Goal: Task Accomplishment & Management: Manage account settings

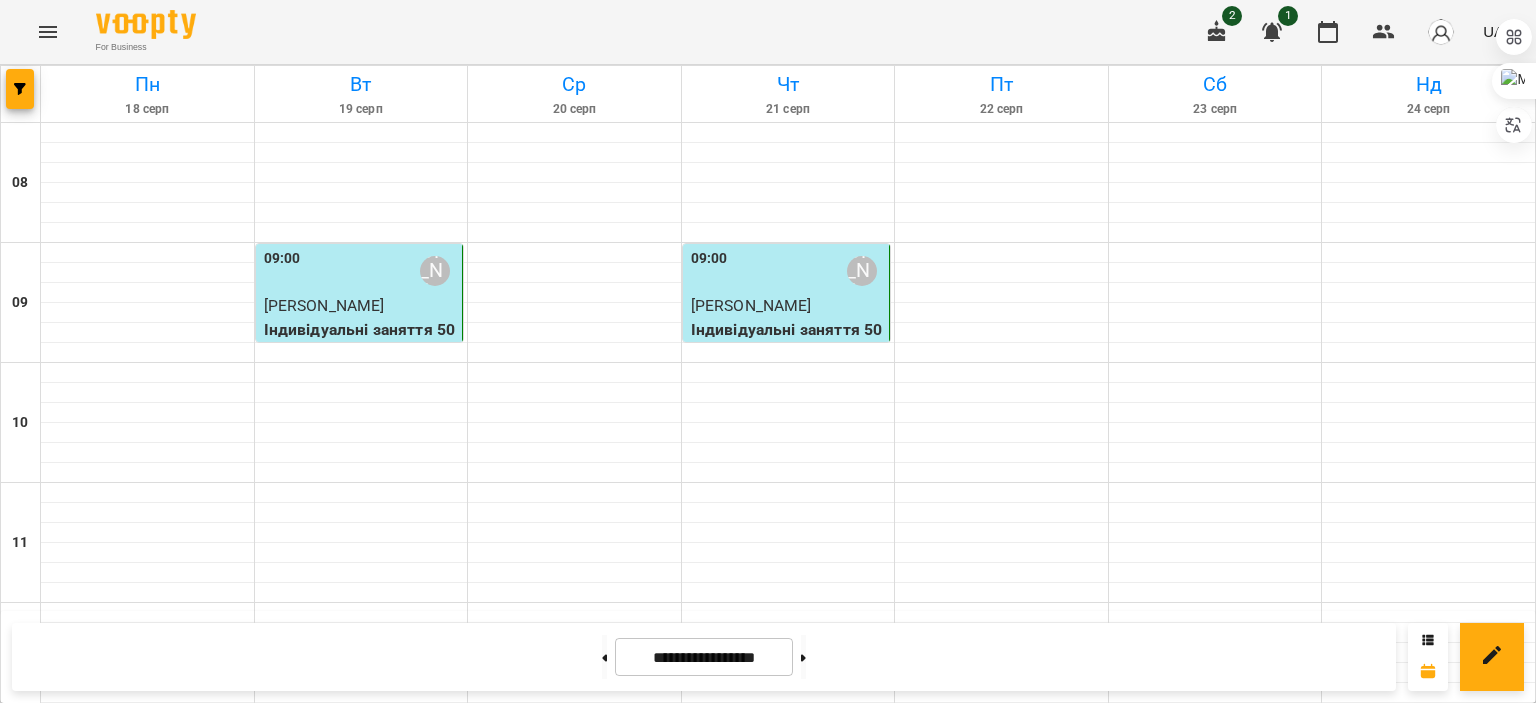
scroll to position [944, 0]
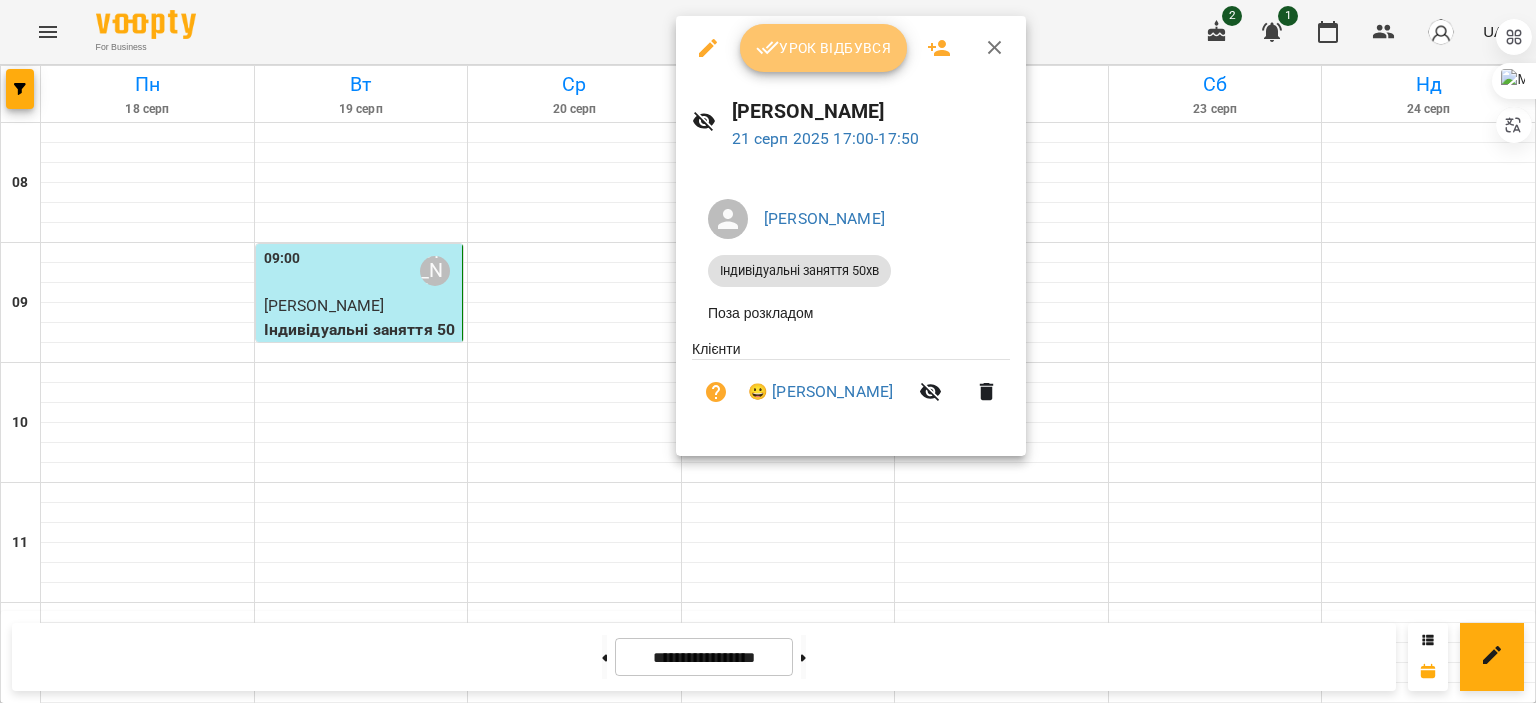
click at [772, 60] on button "Урок відбувся" at bounding box center [824, 48] width 168 height 48
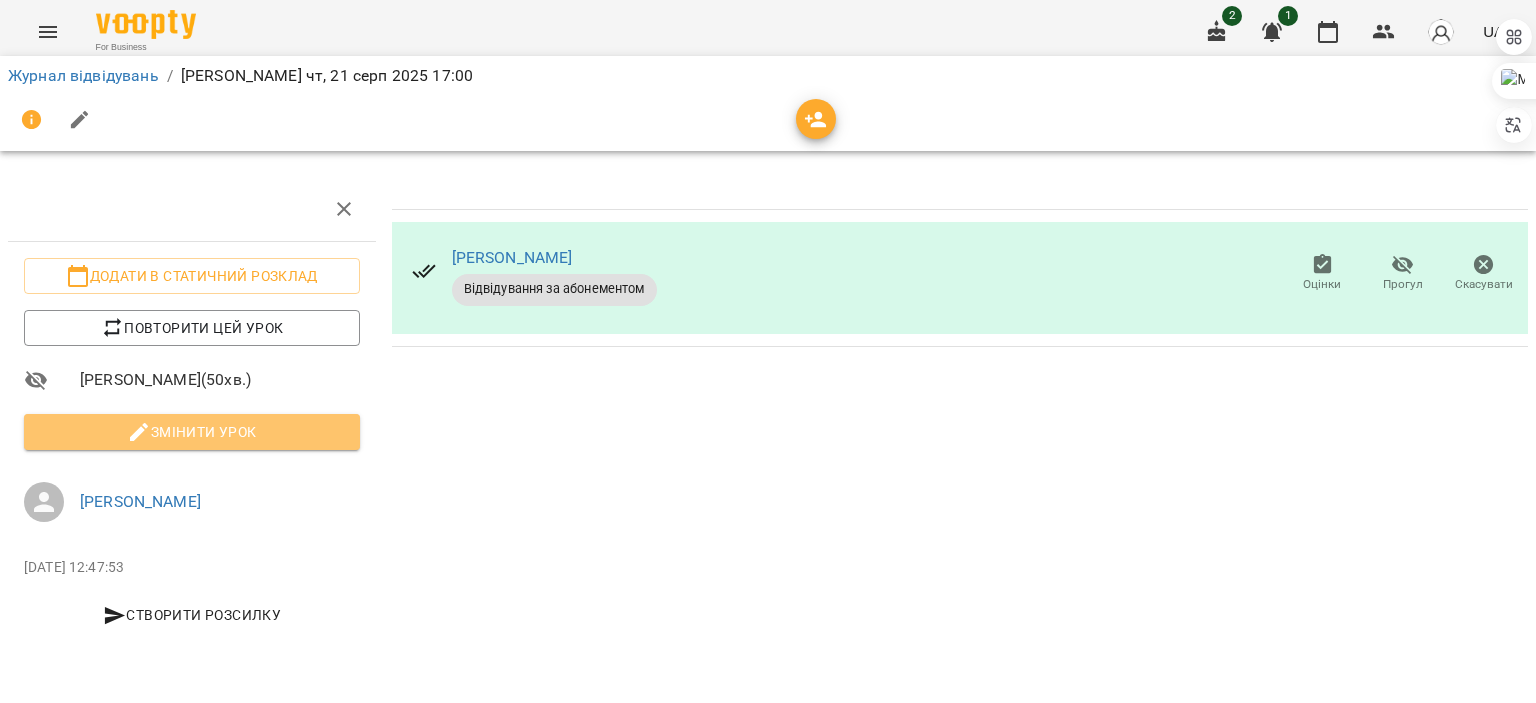
click at [337, 416] on button "Змінити урок" at bounding box center [192, 432] width 336 height 36
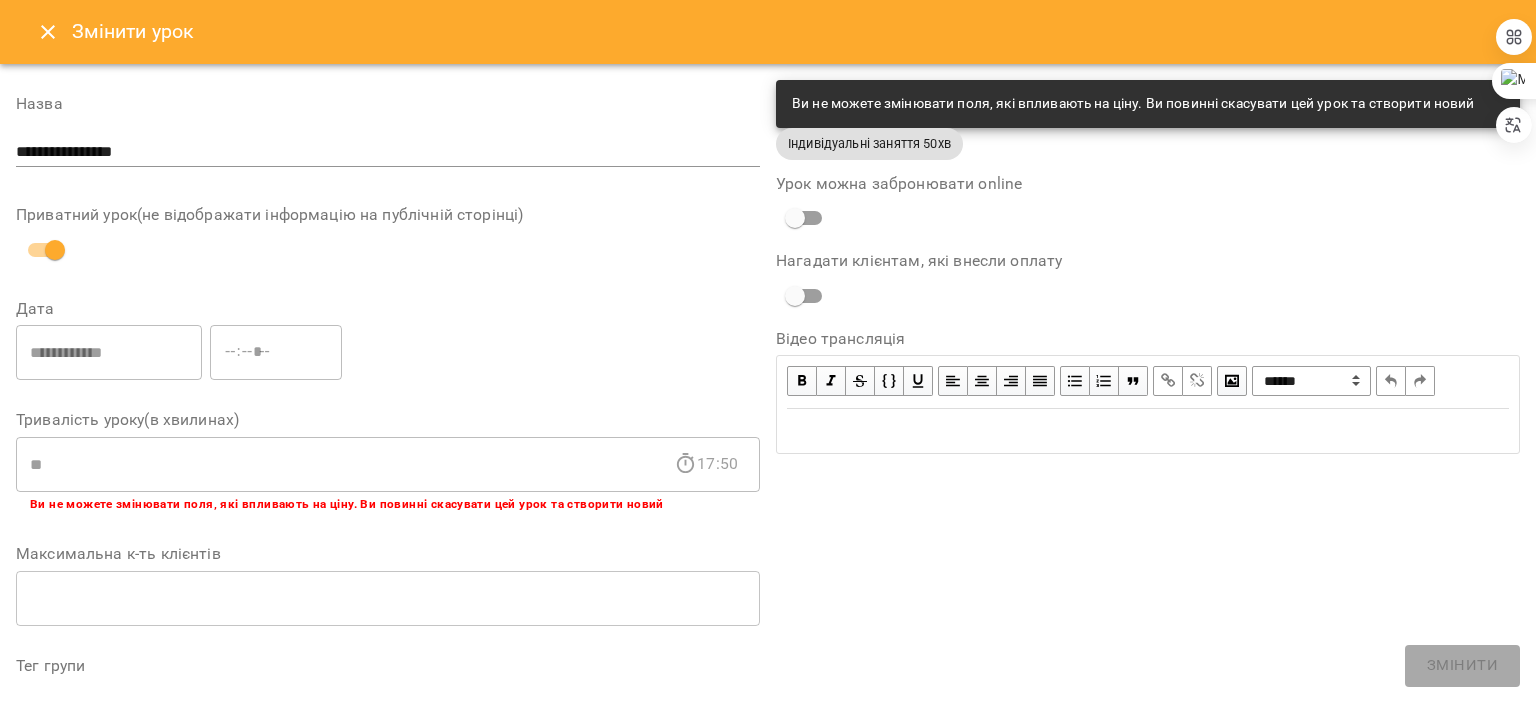
scroll to position [626, 0]
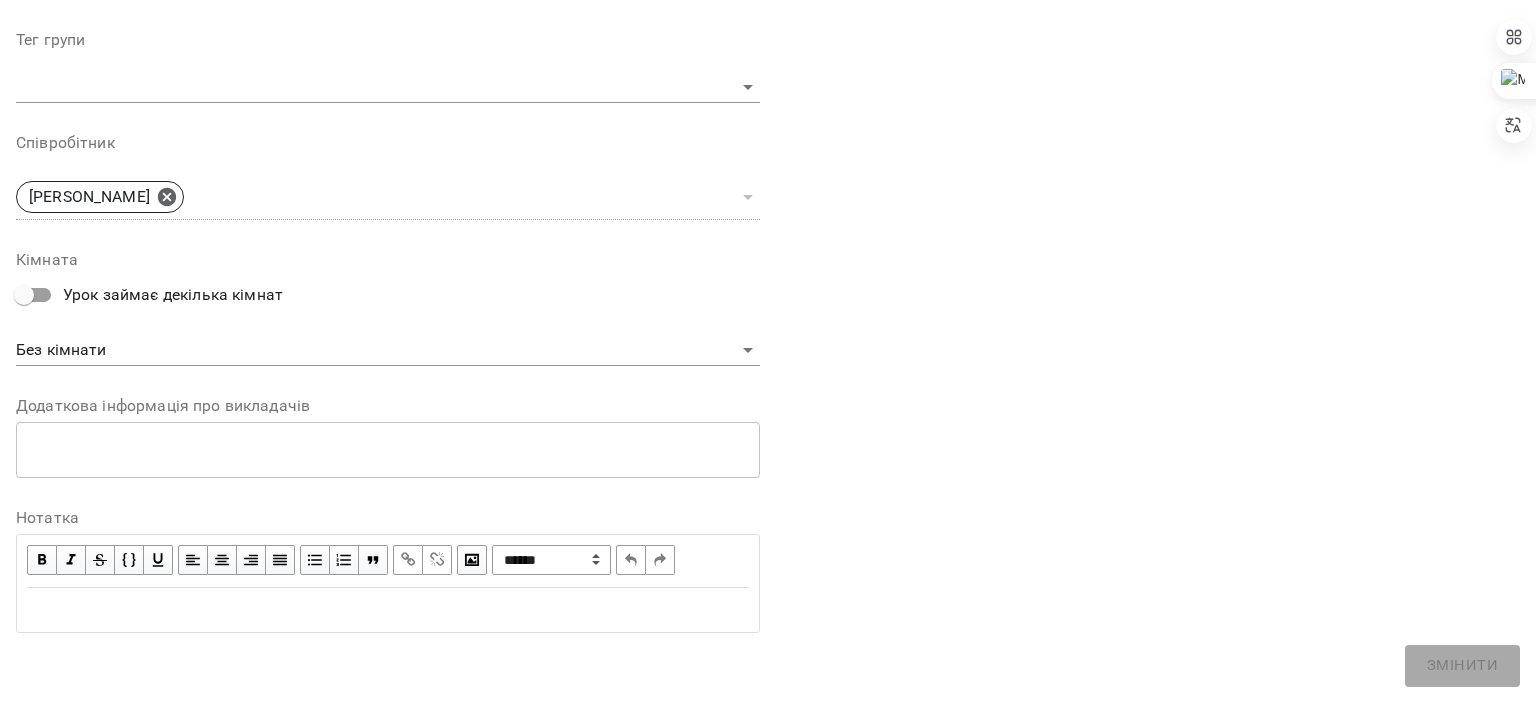
click at [162, 614] on div "Edit text" at bounding box center [388, 610] width 722 height 24
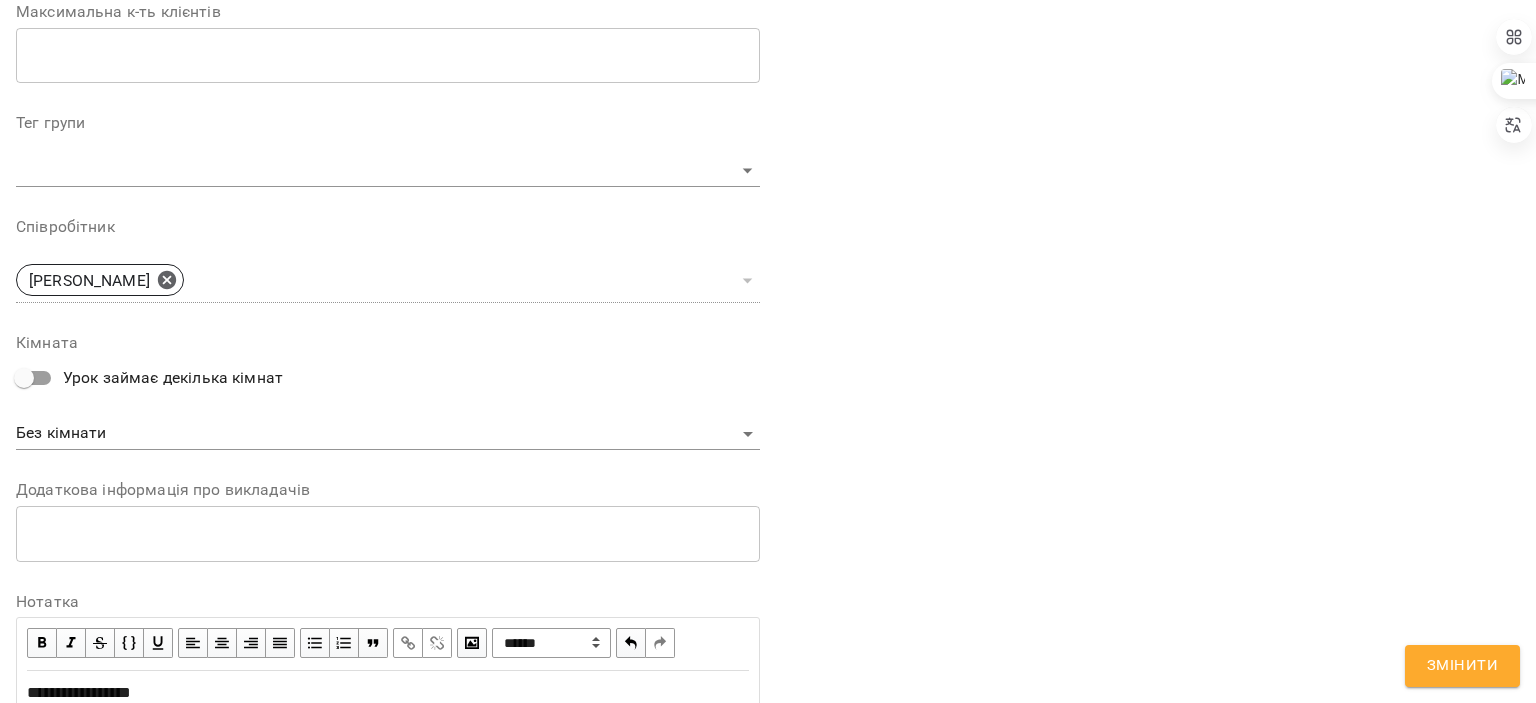
scroll to position [709, 0]
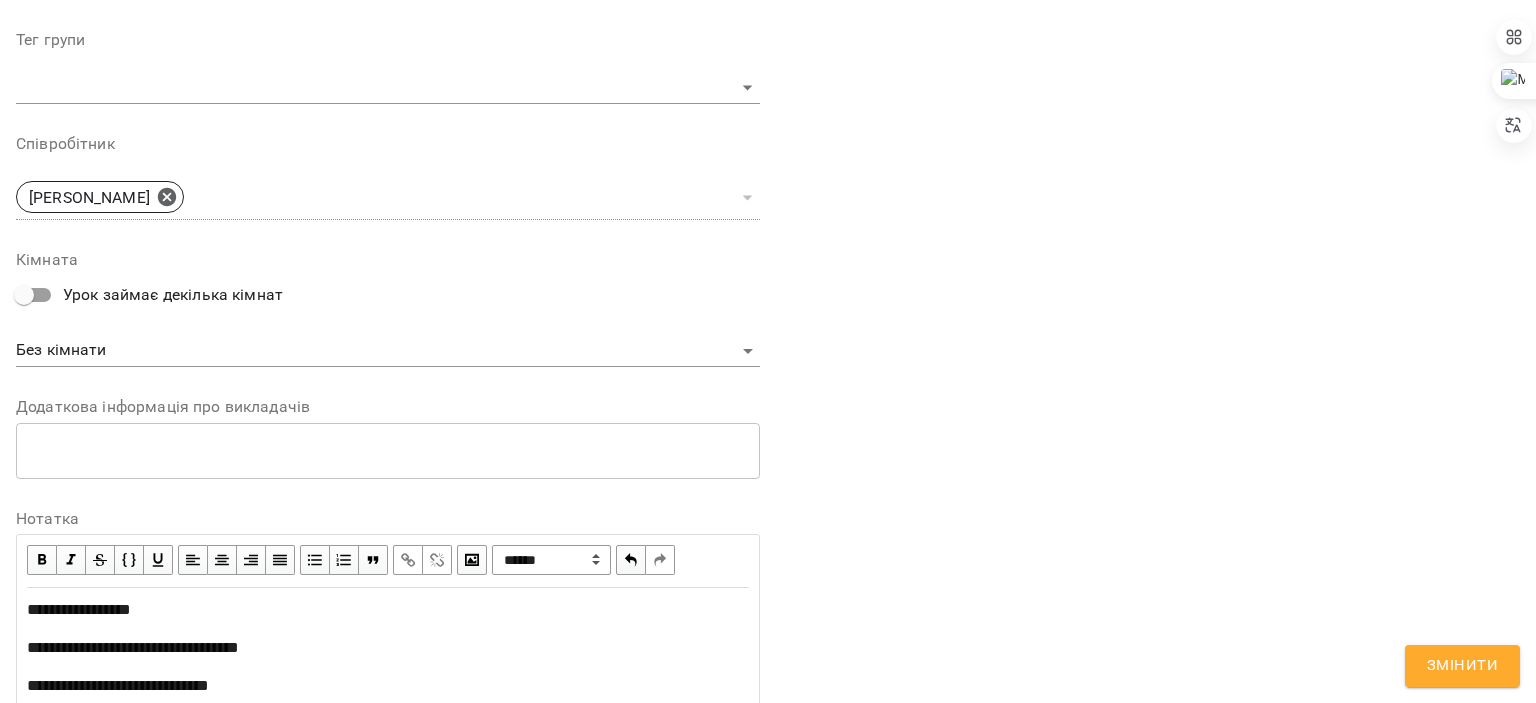
click at [239, 643] on span "**********" at bounding box center [133, 647] width 212 height 15
click at [411, 552] on span "button" at bounding box center [408, 560] width 22 height 22
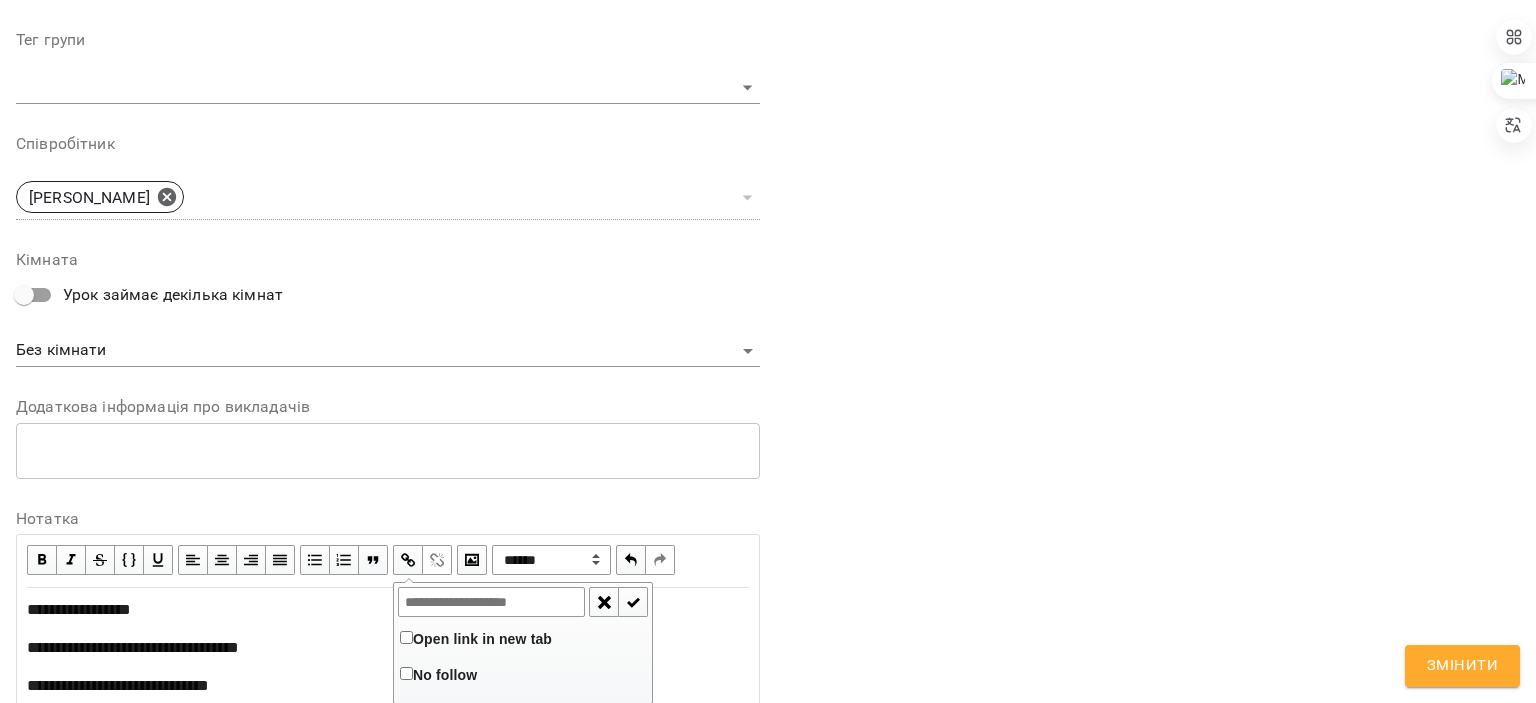
type input "**********"
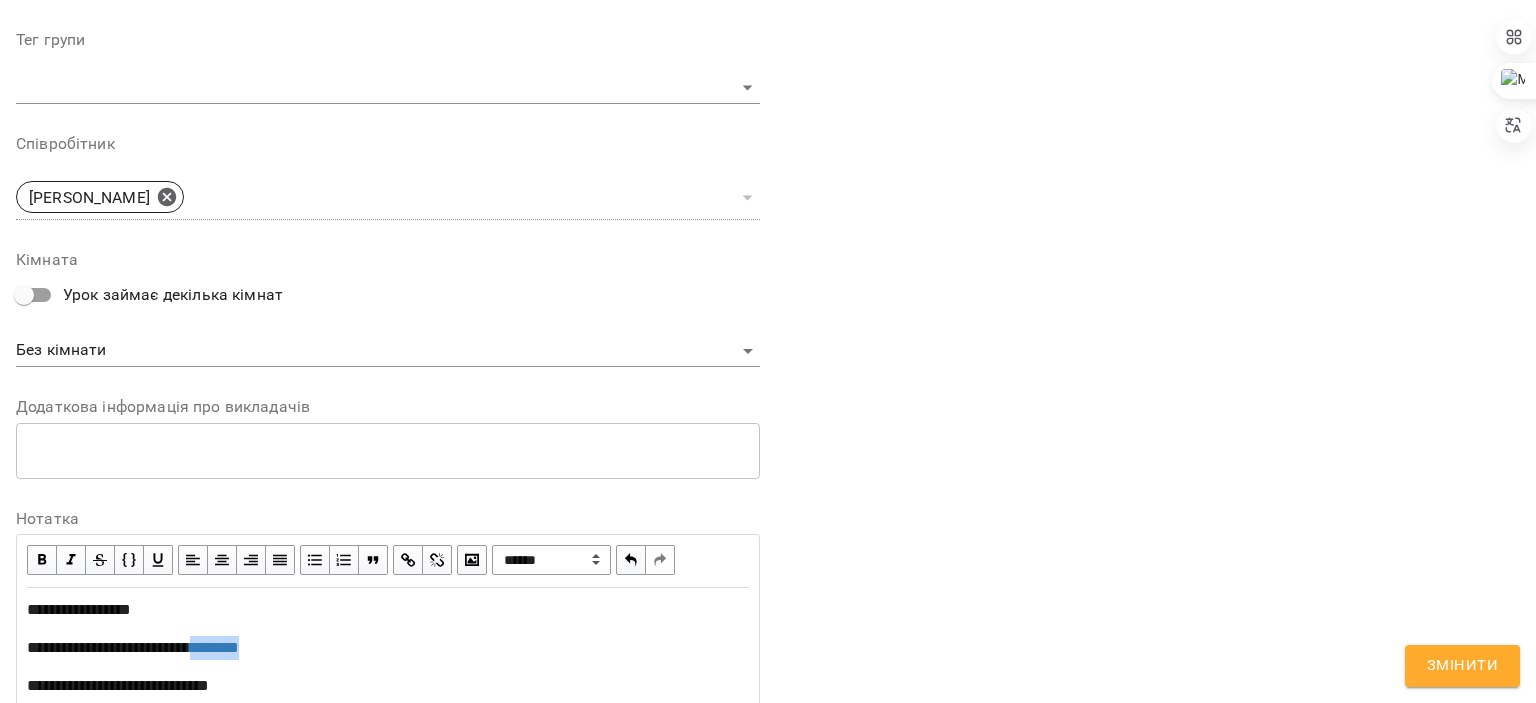
scroll to position [1013, 0]
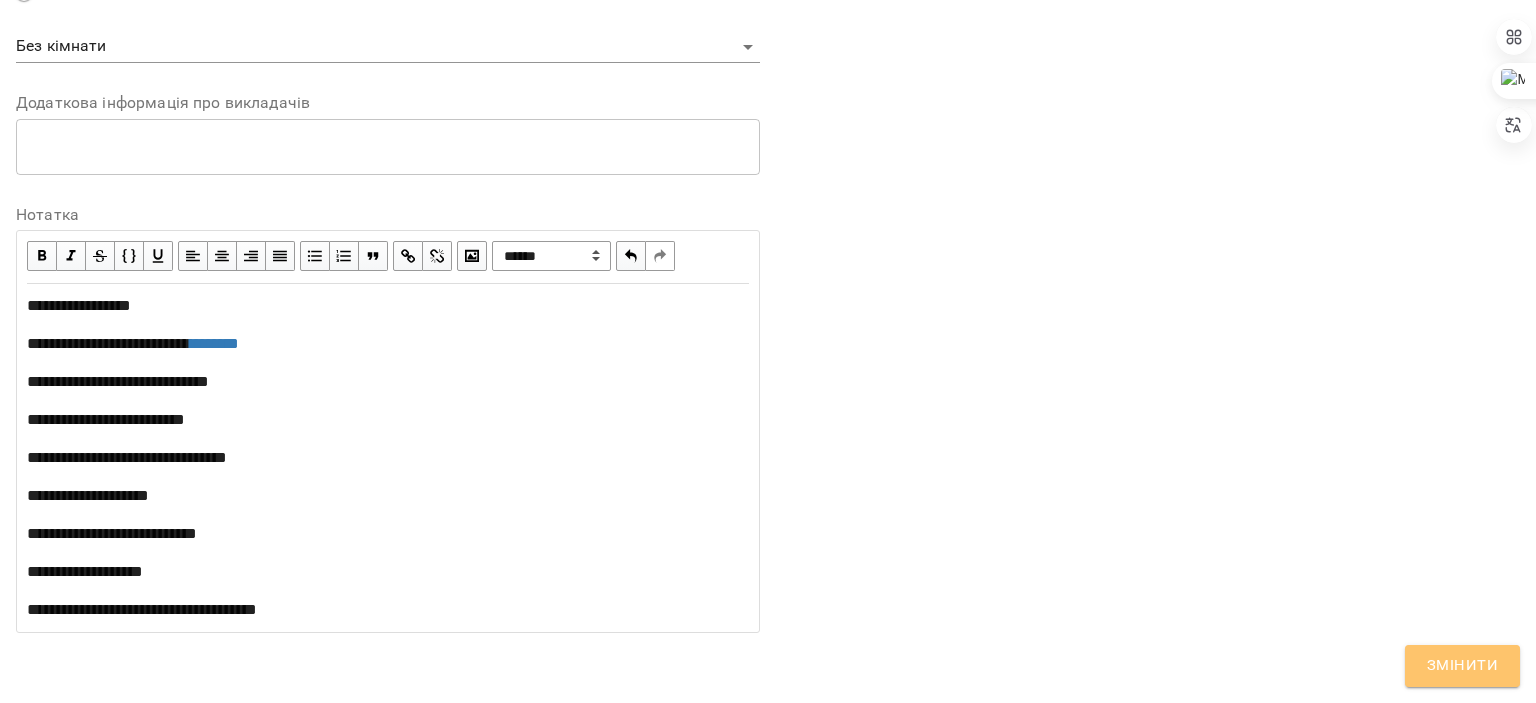
click at [1441, 662] on span "Змінити" at bounding box center [1462, 666] width 71 height 26
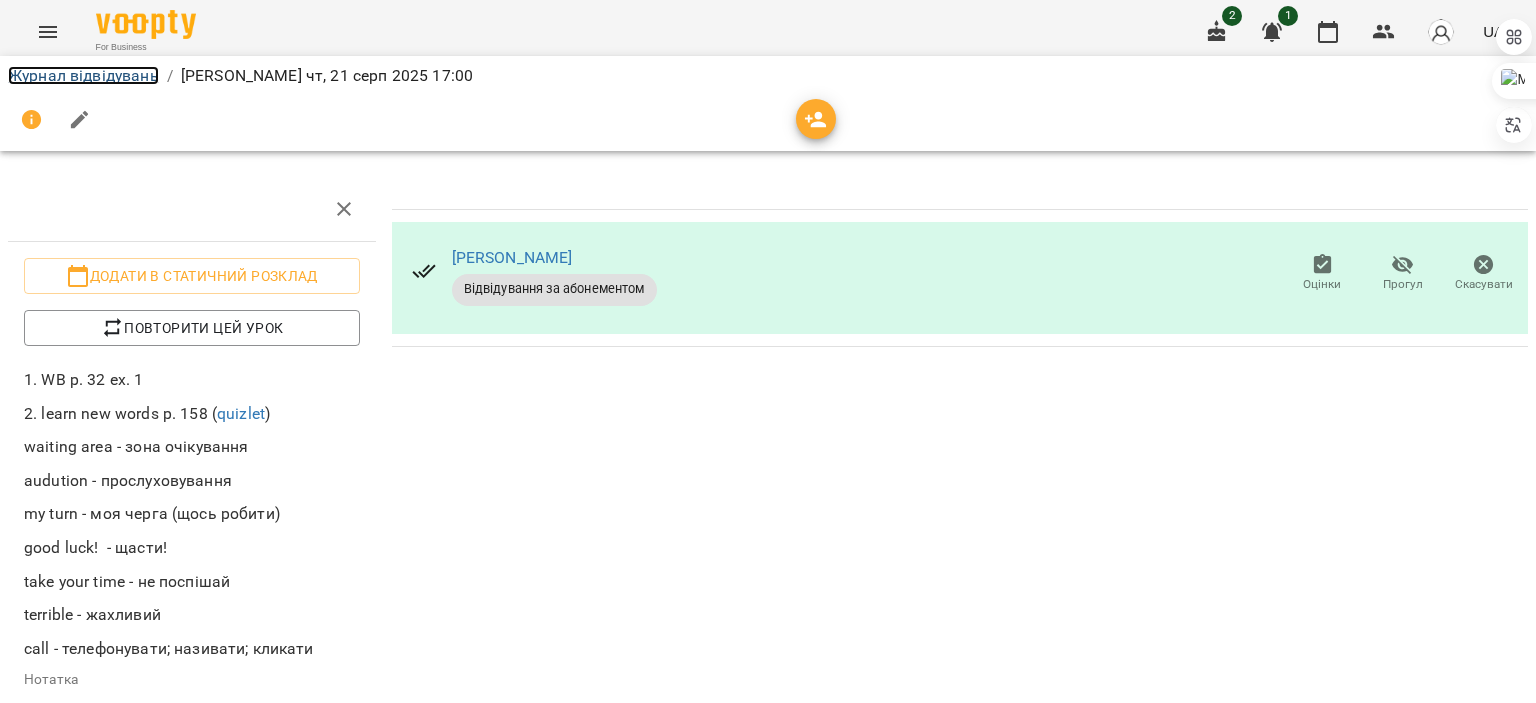
click at [136, 76] on link "Журнал відвідувань" at bounding box center [83, 75] width 151 height 19
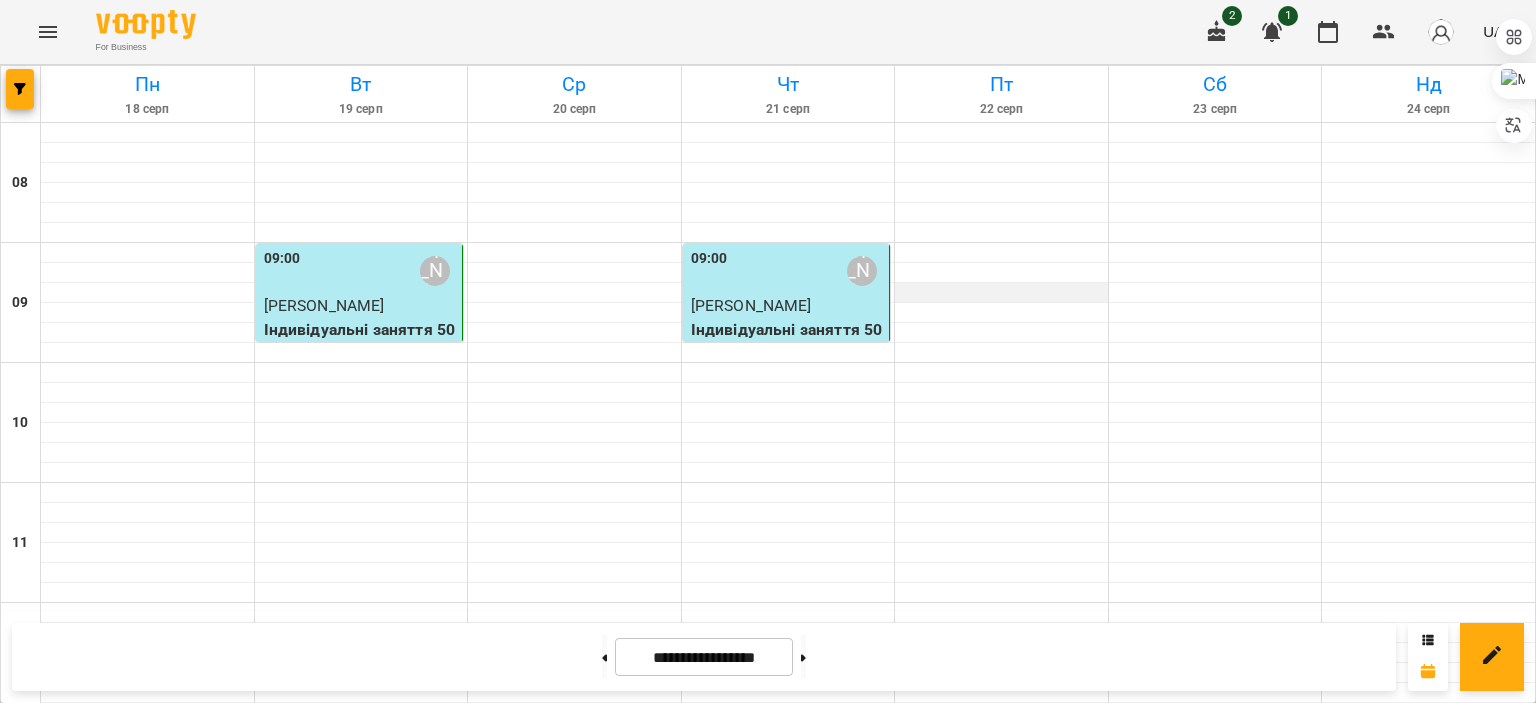
scroll to position [1189, 0]
